Goal: Task Accomplishment & Management: Complete application form

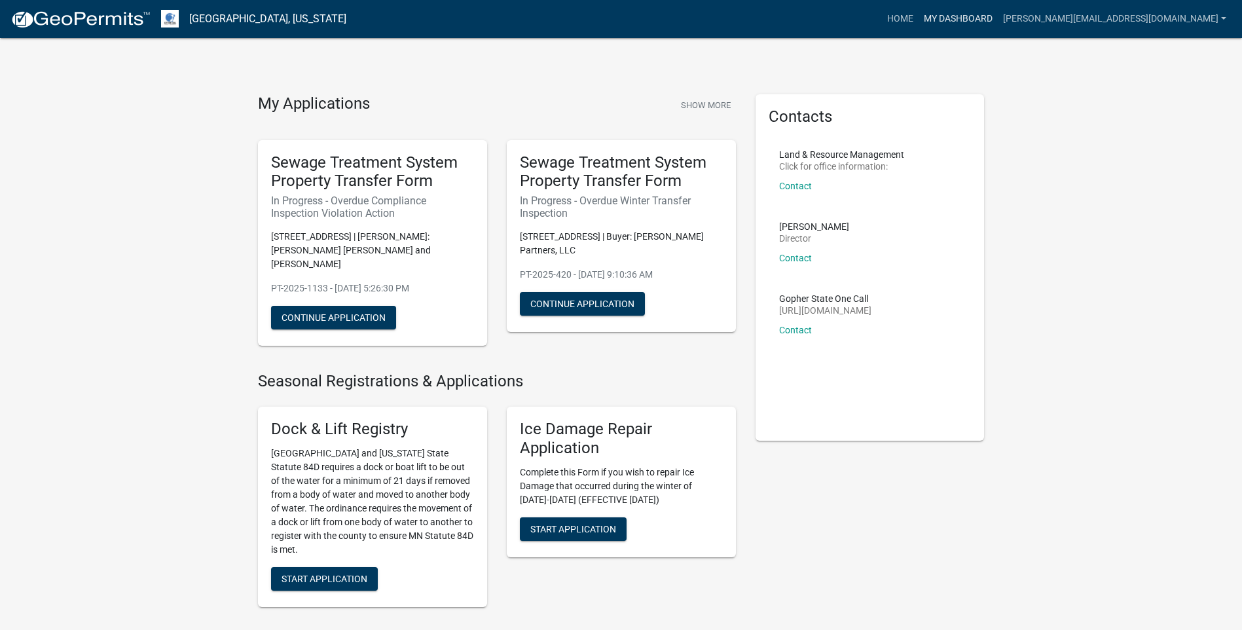
click at [998, 19] on link "My Dashboard" at bounding box center [958, 19] width 79 height 25
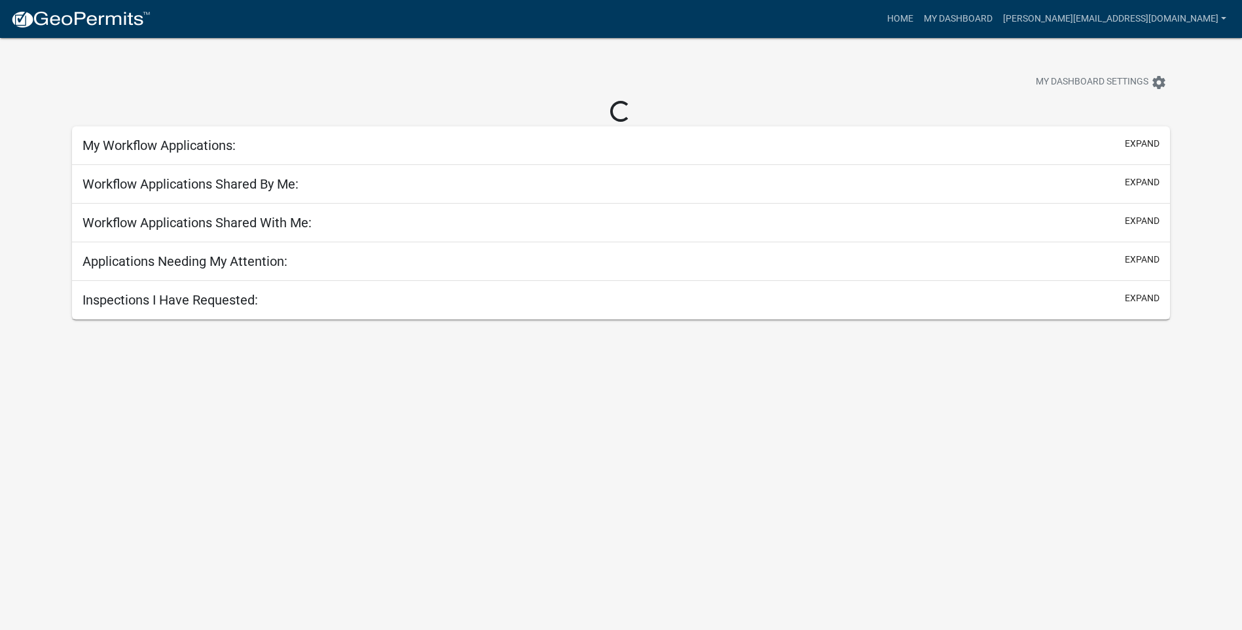
select select "3: 100"
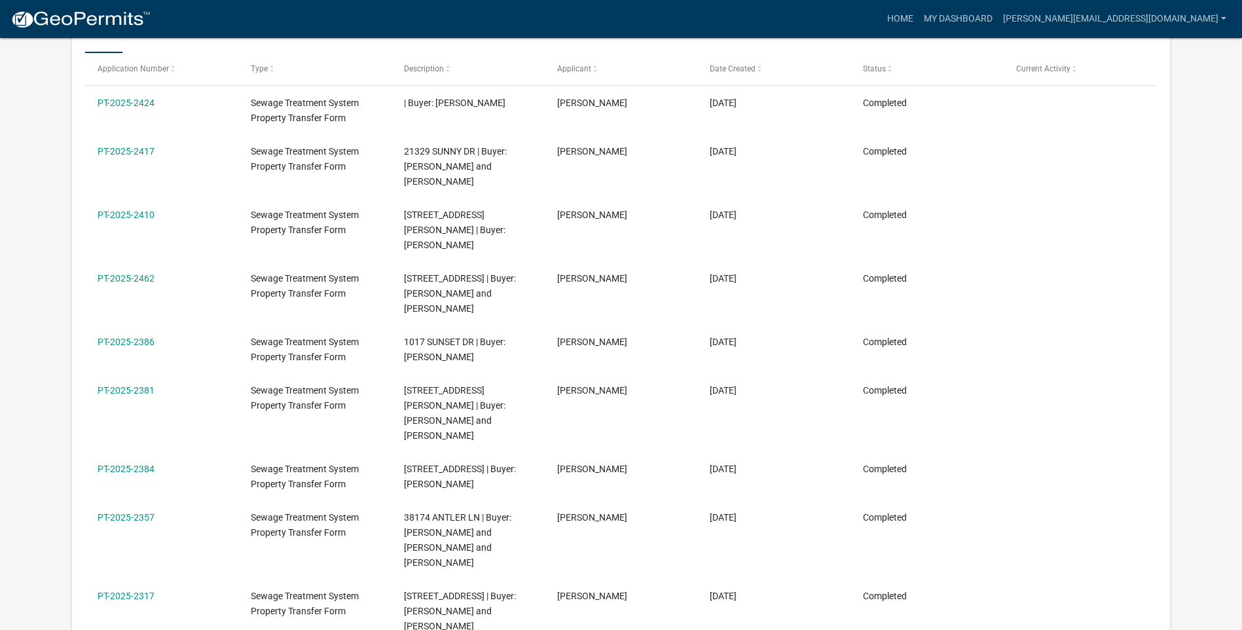
scroll to position [239, 0]
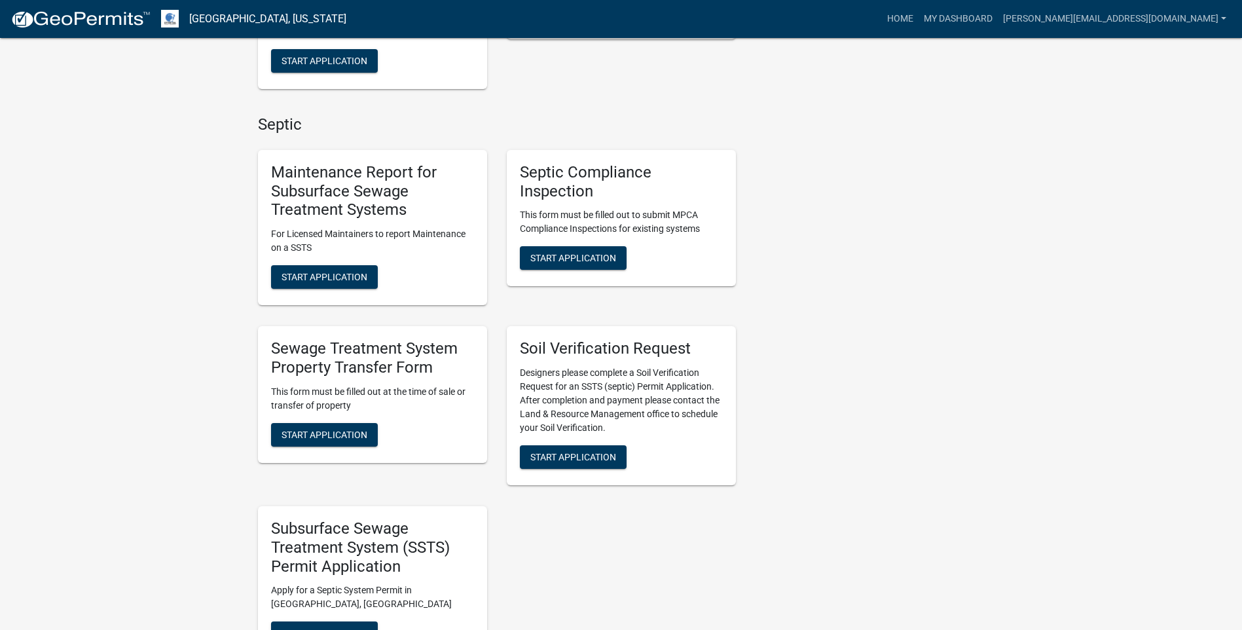
scroll to position [589, 0]
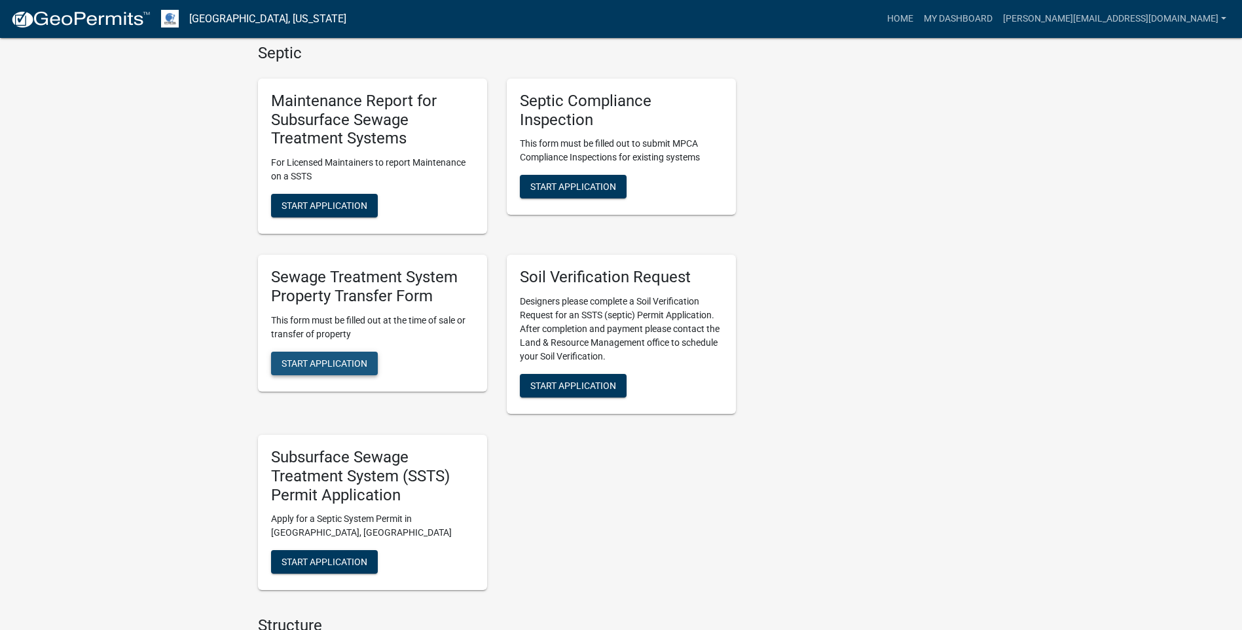
click at [325, 357] on span "Start Application" at bounding box center [325, 362] width 86 height 10
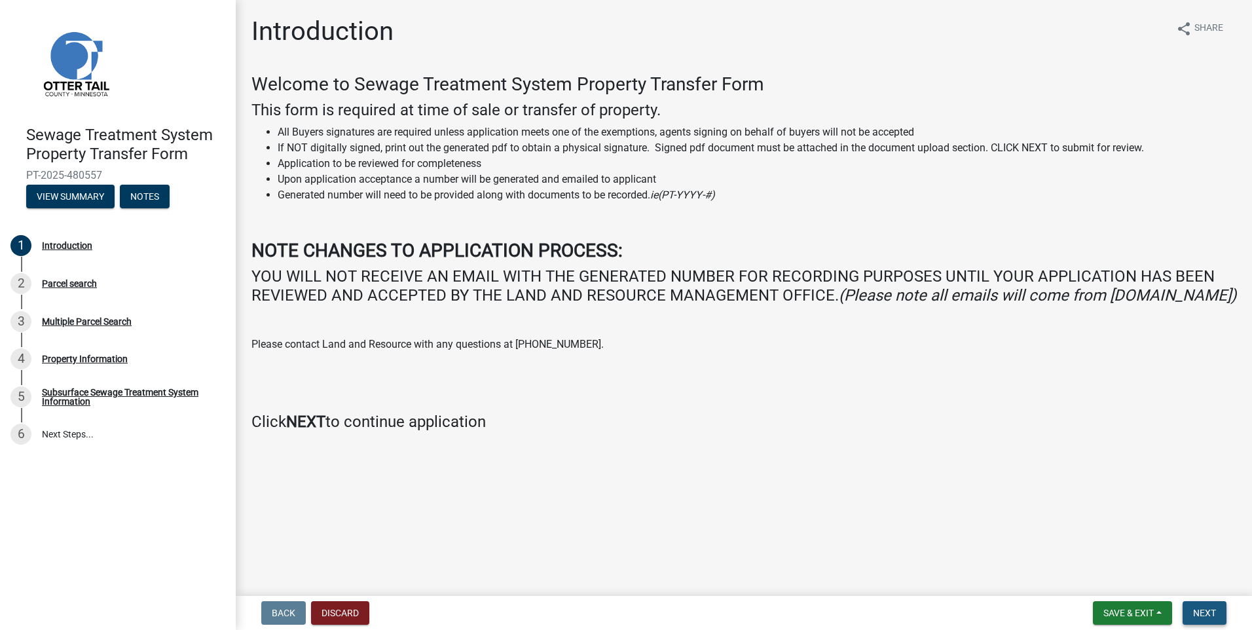
click at [1195, 613] on span "Next" at bounding box center [1204, 613] width 23 height 10
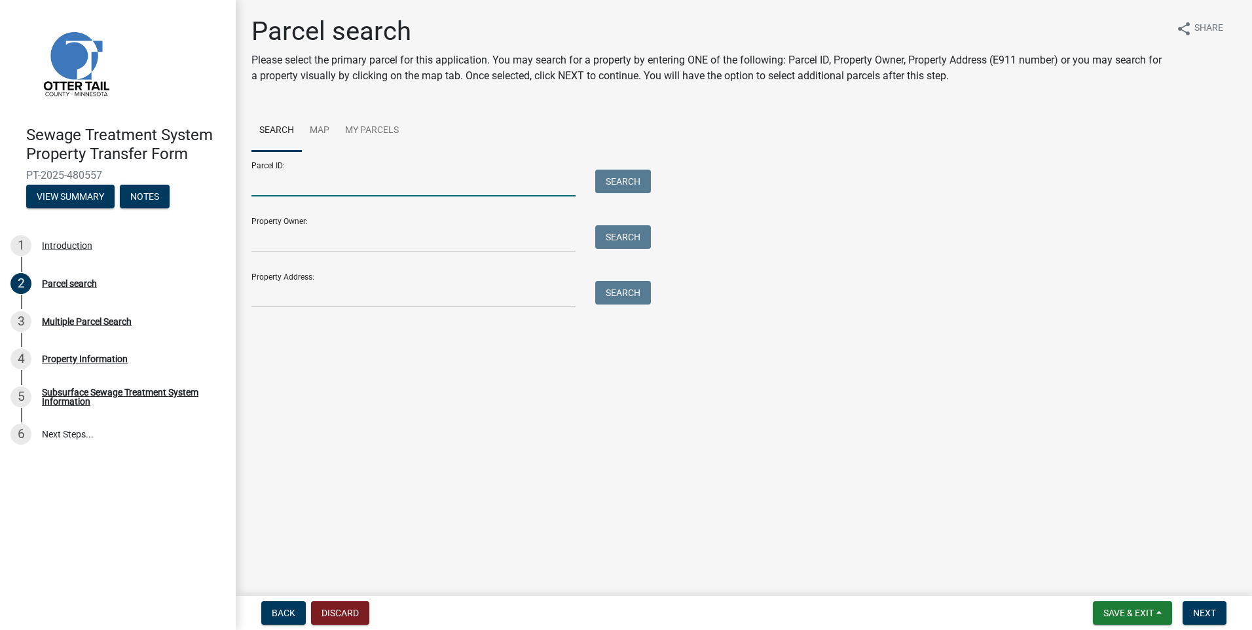
click at [269, 181] on input "Parcel ID:" at bounding box center [413, 183] width 324 height 27
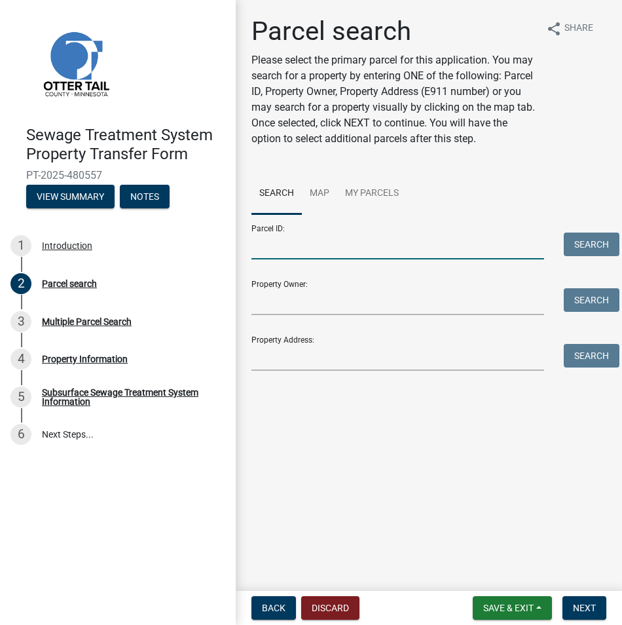
drag, startPoint x: 268, startPoint y: 246, endPoint x: 285, endPoint y: 243, distance: 17.2
click at [269, 246] on input "Parcel ID:" at bounding box center [397, 245] width 293 height 27
paste input "71-004-99-0631-000"
type input "71-004-99-0631-000"
click at [579, 240] on button "Search" at bounding box center [592, 244] width 56 height 24
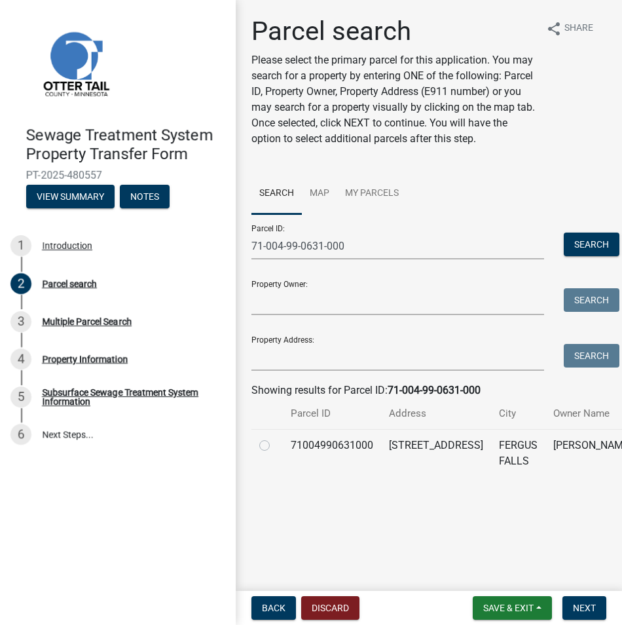
click at [275, 437] on label at bounding box center [275, 437] width 0 height 0
click at [275, 446] on input "radio" at bounding box center [279, 441] width 9 height 9
radio input "true"
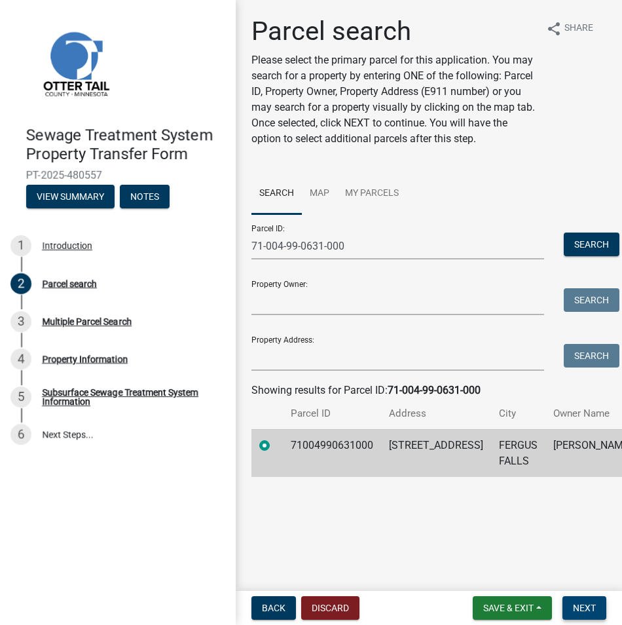
click at [587, 603] on span "Next" at bounding box center [584, 607] width 23 height 10
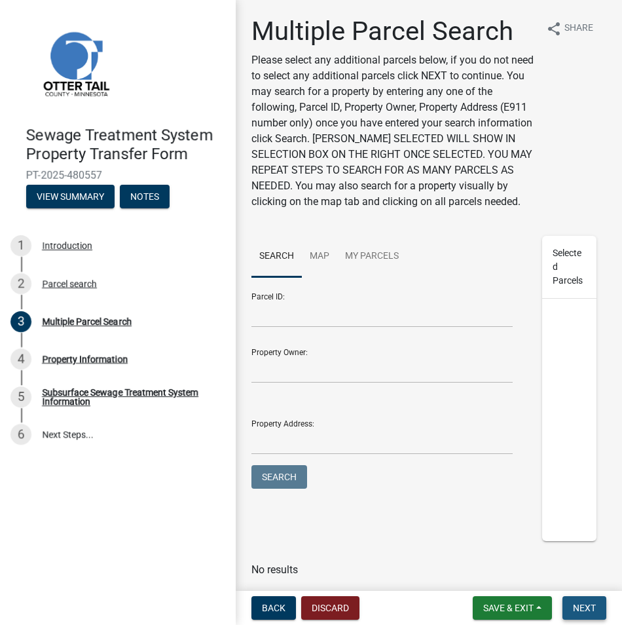
click at [591, 608] on span "Next" at bounding box center [584, 607] width 23 height 10
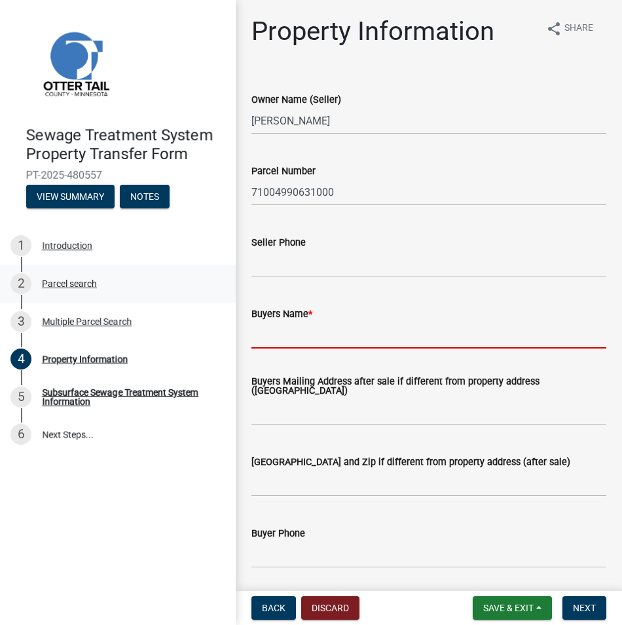
drag, startPoint x: 279, startPoint y: 332, endPoint x: 111, endPoint y: 270, distance: 178.5
click at [274, 329] on input "Buyers Name *" at bounding box center [428, 334] width 355 height 27
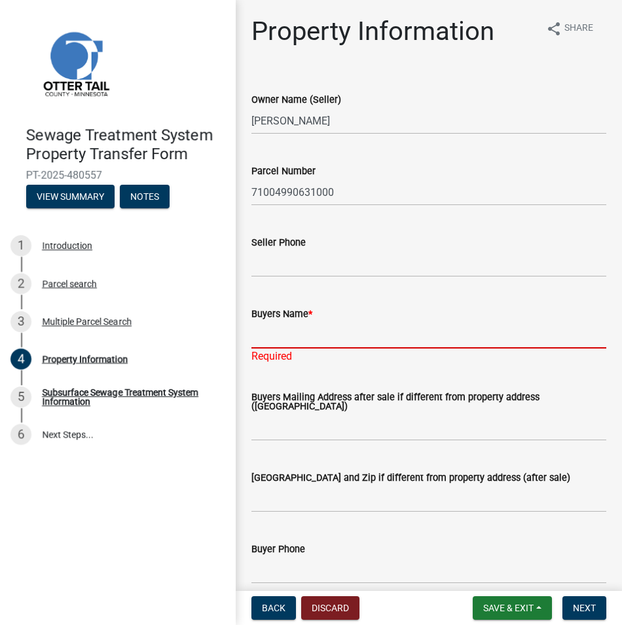
click at [259, 333] on input "Buyers Name *" at bounding box center [428, 334] width 355 height 27
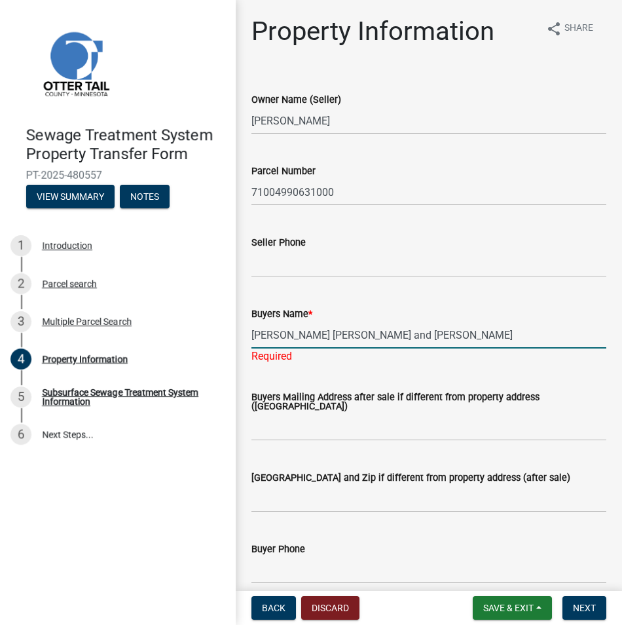
type input "Jordan Lee Paxton and Emily Ellen Paxton"
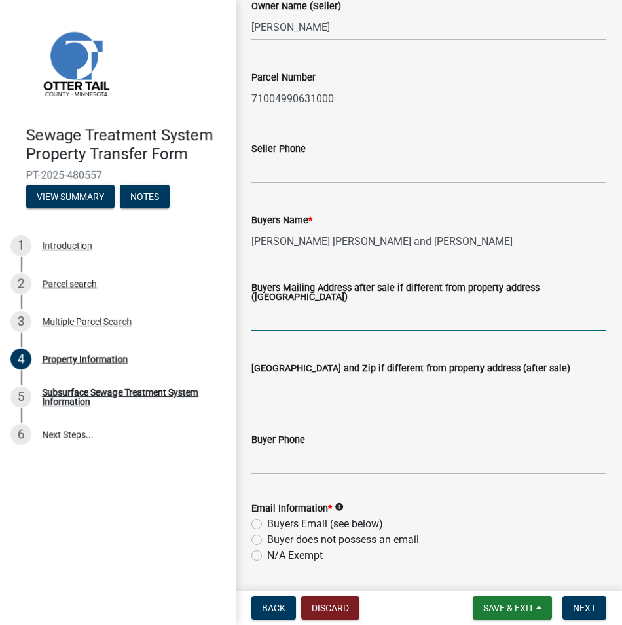
scroll to position [262, 0]
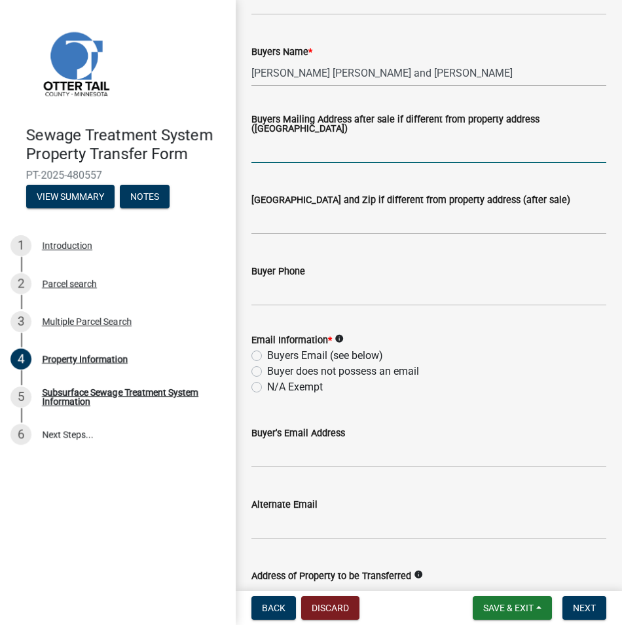
click at [267, 387] on label "N/A Exempt" at bounding box center [295, 387] width 56 height 16
click at [267, 387] on input "N/A Exempt" at bounding box center [271, 383] width 9 height 9
radio input "true"
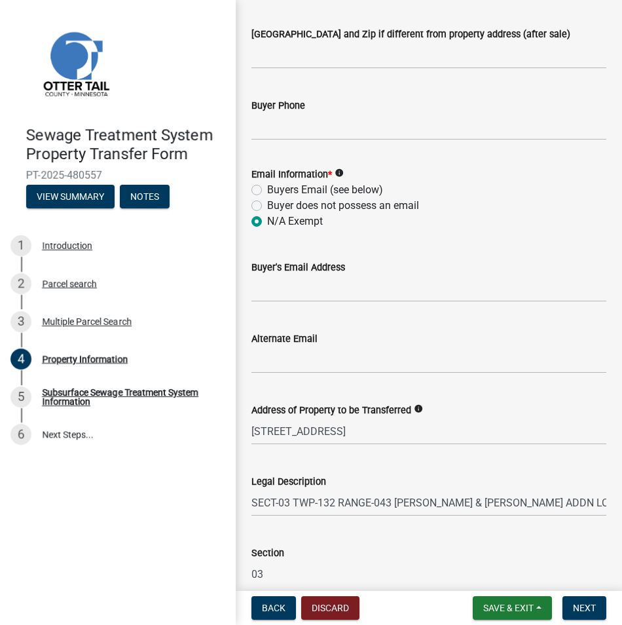
scroll to position [564, 0]
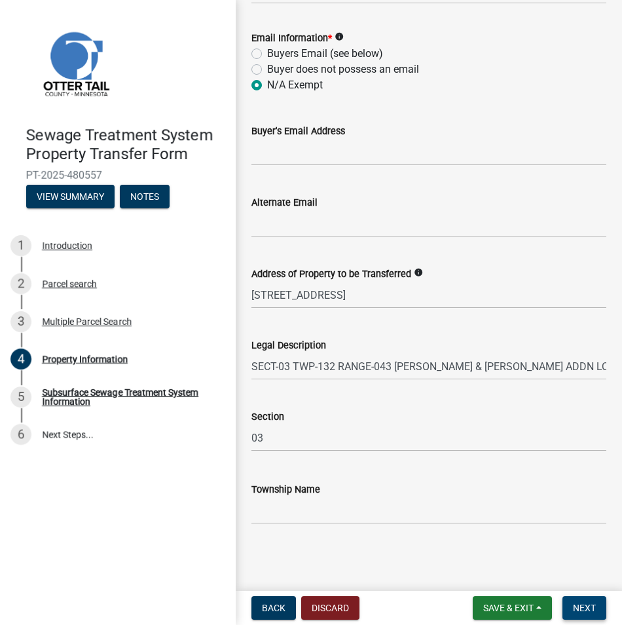
click at [583, 609] on span "Next" at bounding box center [584, 607] width 23 height 10
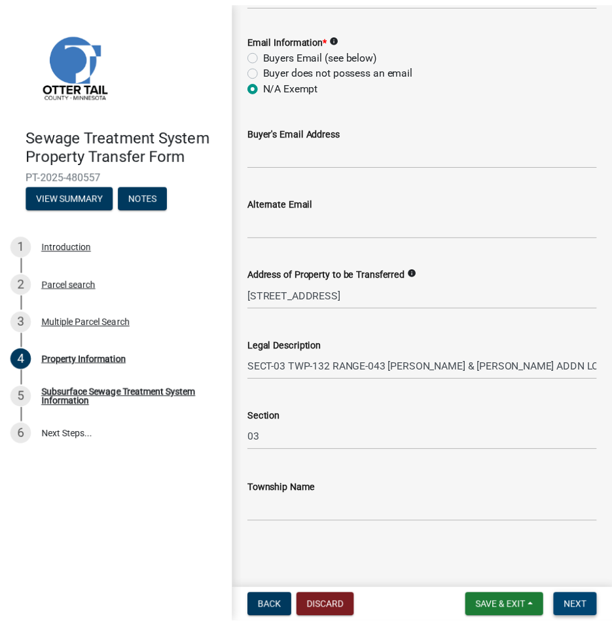
scroll to position [0, 0]
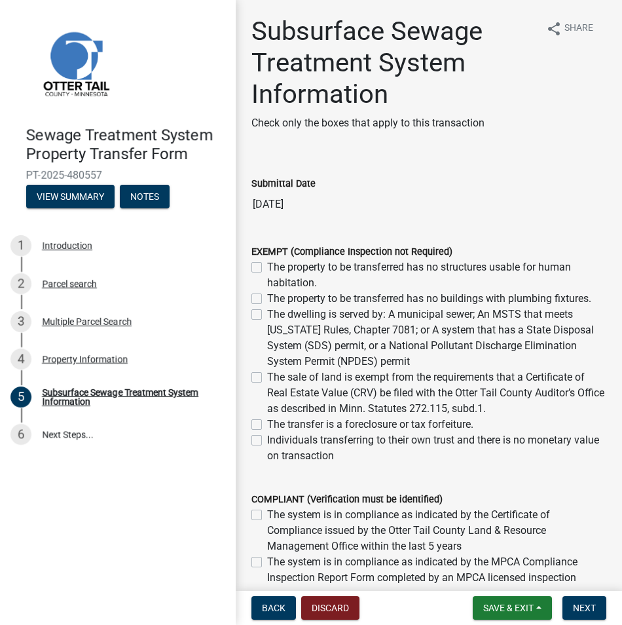
click at [267, 313] on label "The dwelling is served by: A municipal sewer; An MSTS that meets Minnesota Rule…" at bounding box center [436, 337] width 339 height 63
click at [267, 313] on input "The dwelling is served by: A municipal sewer; An MSTS that meets Minnesota Rule…" at bounding box center [271, 310] width 9 height 9
checkbox input "true"
checkbox input "false"
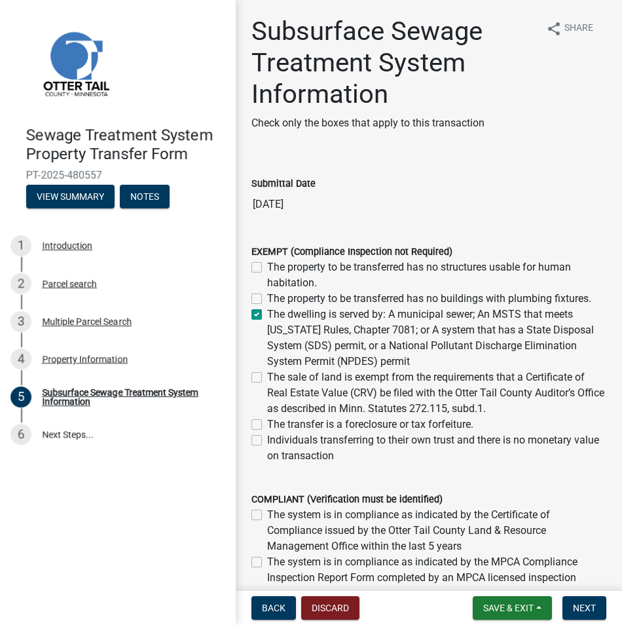
checkbox input "true"
checkbox input "false"
click at [574, 602] on span "Next" at bounding box center [584, 607] width 23 height 10
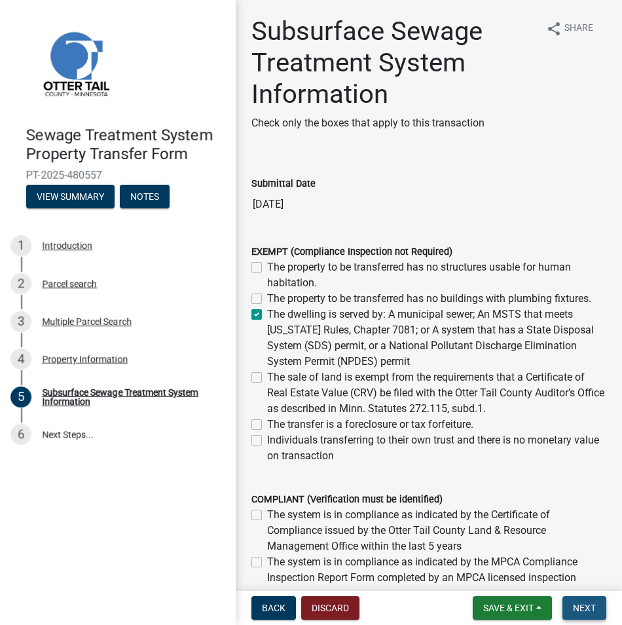
click at [583, 609] on span "Next" at bounding box center [584, 607] width 23 height 10
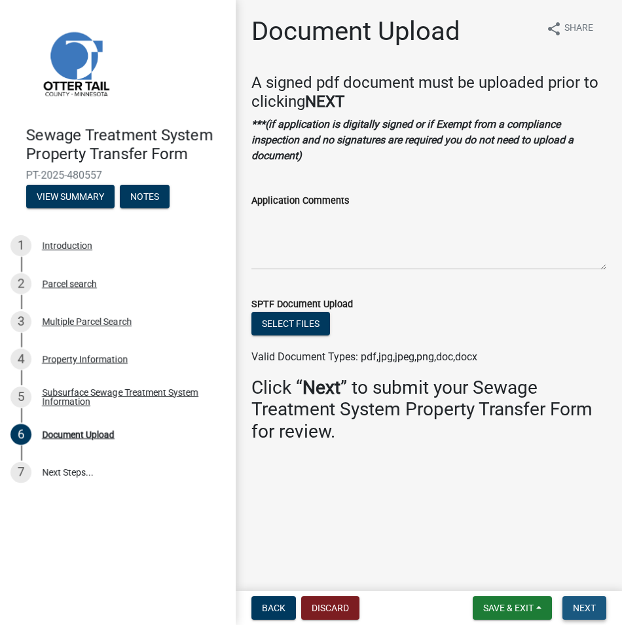
click at [583, 609] on span "Next" at bounding box center [584, 607] width 23 height 10
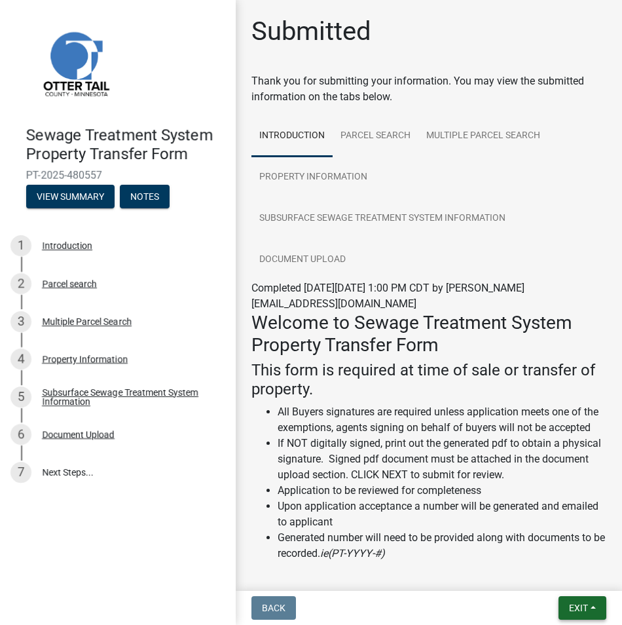
click at [579, 604] on span "Exit" at bounding box center [578, 607] width 19 height 10
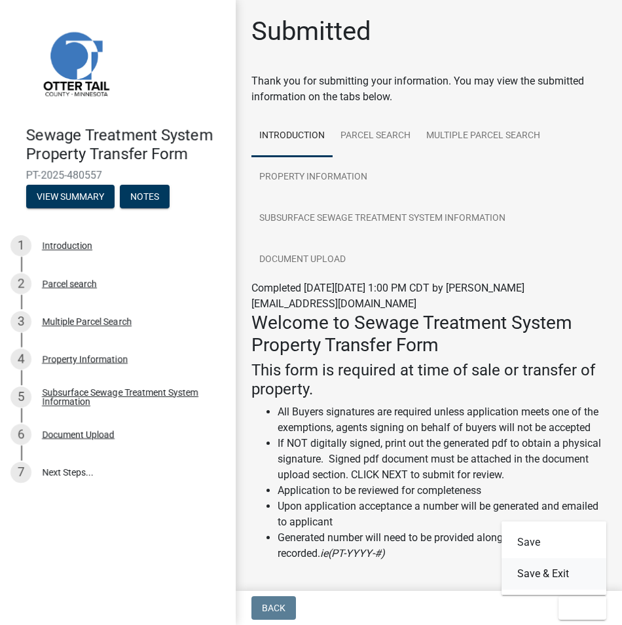
click at [566, 579] on button "Save & Exit" at bounding box center [554, 573] width 105 height 31
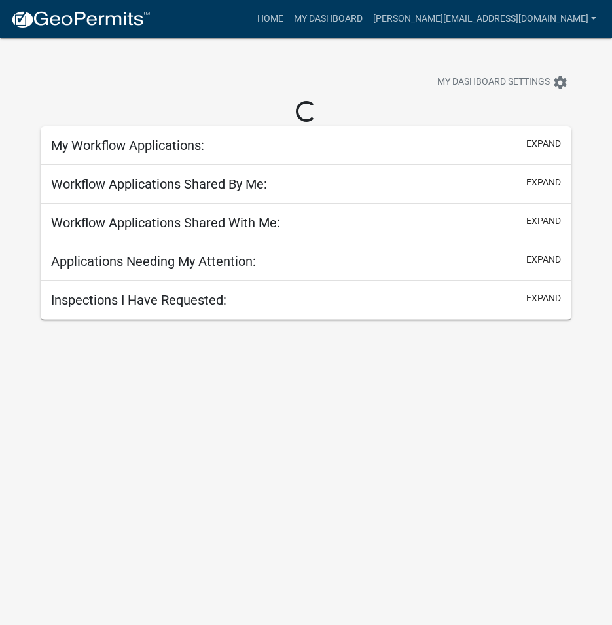
select select "3: 100"
